Goal: Use online tool/utility: Utilize a website feature to perform a specific function

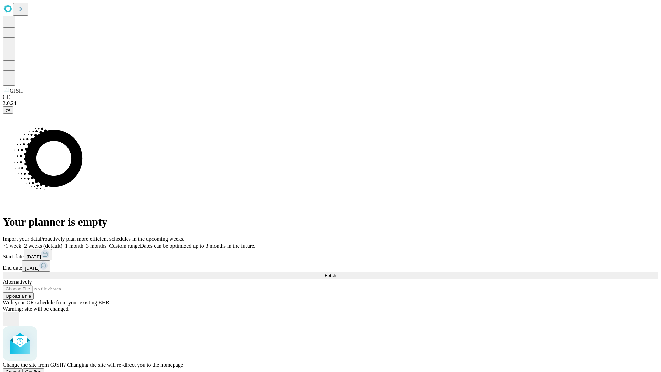
click at [42, 369] on span "Confirm" at bounding box center [33, 371] width 16 height 5
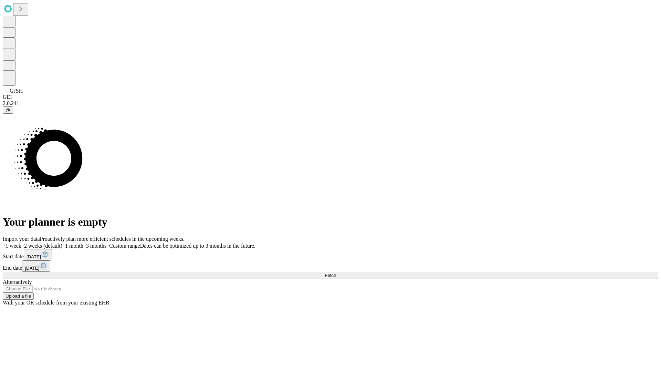
click at [21, 243] on label "1 week" at bounding box center [12, 246] width 19 height 6
click at [336, 273] on span "Fetch" at bounding box center [330, 275] width 11 height 5
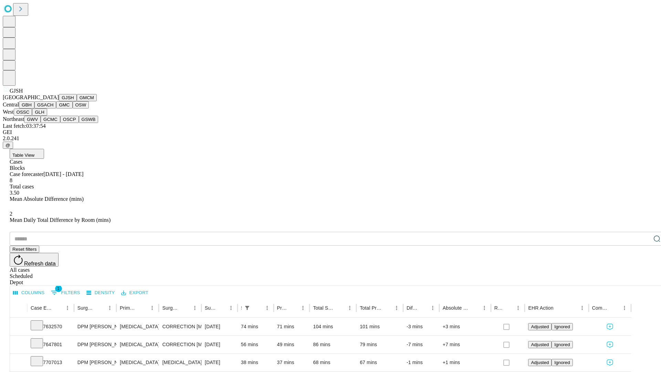
click at [77, 101] on button "GMCM" at bounding box center [87, 97] width 20 height 7
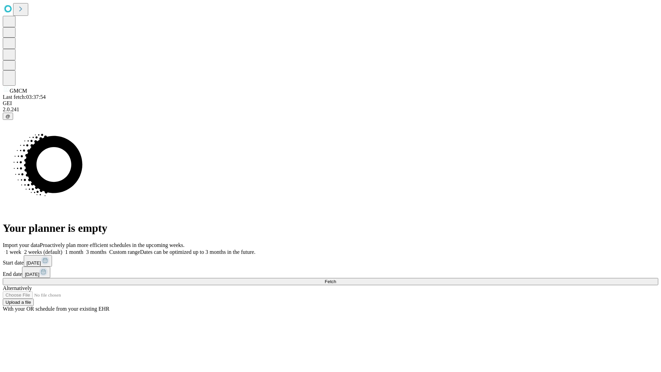
click at [336, 279] on span "Fetch" at bounding box center [330, 281] width 11 height 5
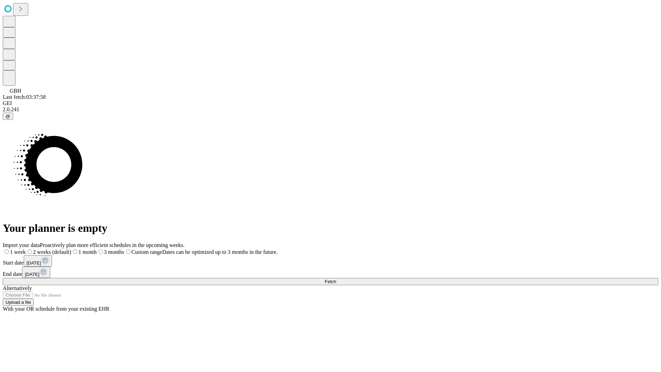
click at [26, 249] on label "1 week" at bounding box center [14, 252] width 23 height 6
click at [336, 279] on span "Fetch" at bounding box center [330, 281] width 11 height 5
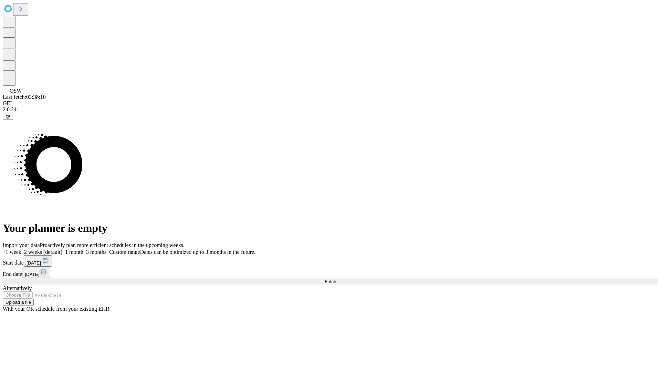
click at [336, 279] on span "Fetch" at bounding box center [330, 281] width 11 height 5
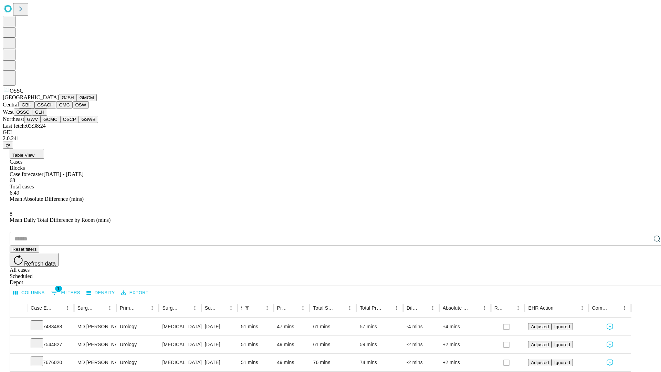
click at [47, 116] on button "GLH" at bounding box center [39, 111] width 15 height 7
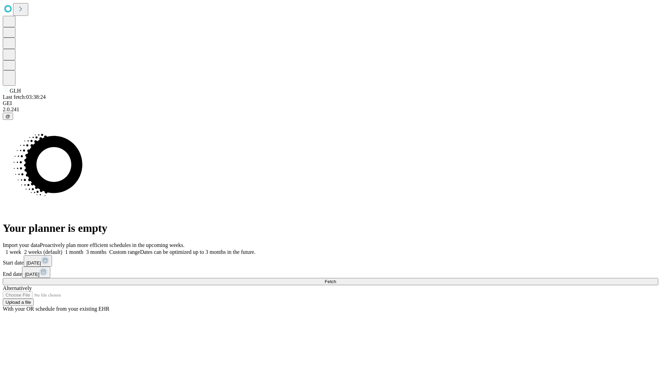
click at [336, 279] on span "Fetch" at bounding box center [330, 281] width 11 height 5
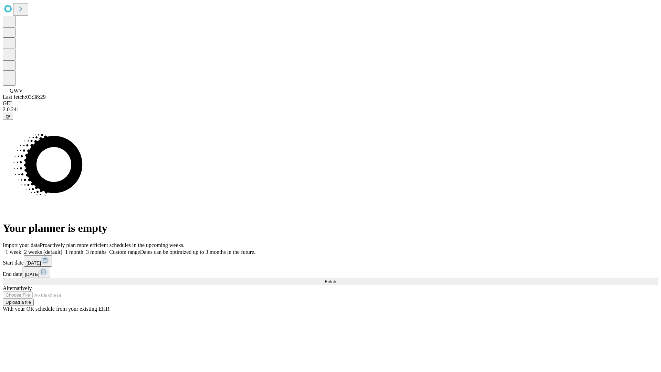
click at [21, 249] on label "1 week" at bounding box center [12, 252] width 19 height 6
click at [336, 279] on span "Fetch" at bounding box center [330, 281] width 11 height 5
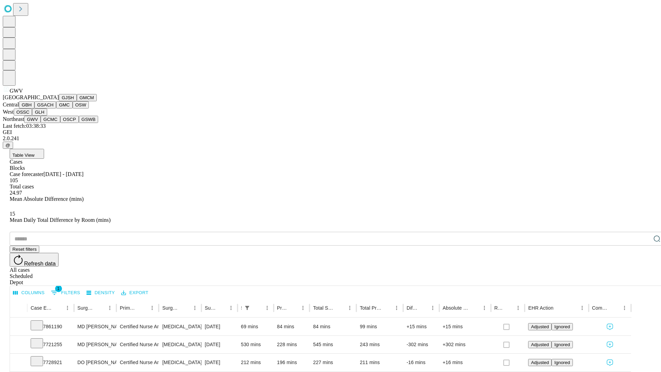
click at [53, 123] on button "GCMC" at bounding box center [51, 119] width 20 height 7
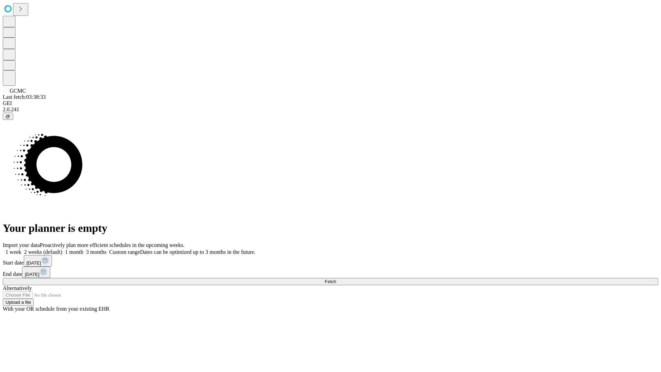
click at [21, 249] on label "1 week" at bounding box center [12, 252] width 19 height 6
click at [336, 279] on span "Fetch" at bounding box center [330, 281] width 11 height 5
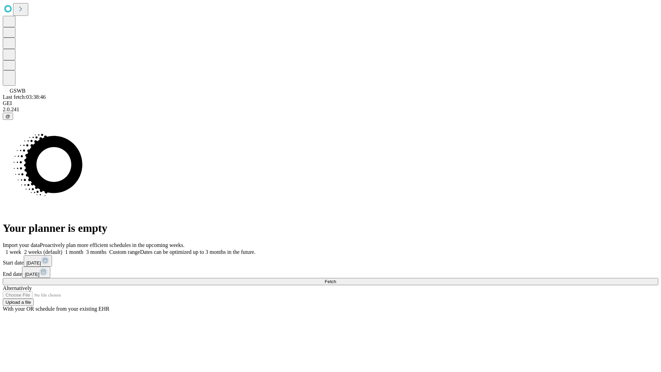
click at [21, 249] on label "1 week" at bounding box center [12, 252] width 19 height 6
click at [336, 279] on span "Fetch" at bounding box center [330, 281] width 11 height 5
